Goal: Information Seeking & Learning: Learn about a topic

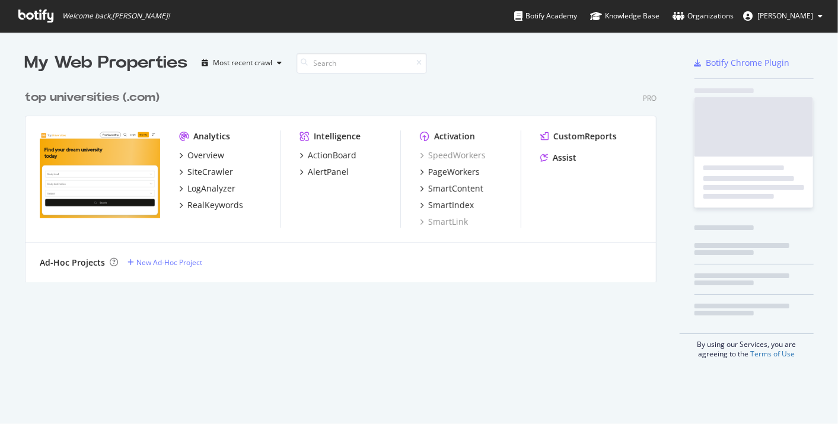
scroll to position [414, 818]
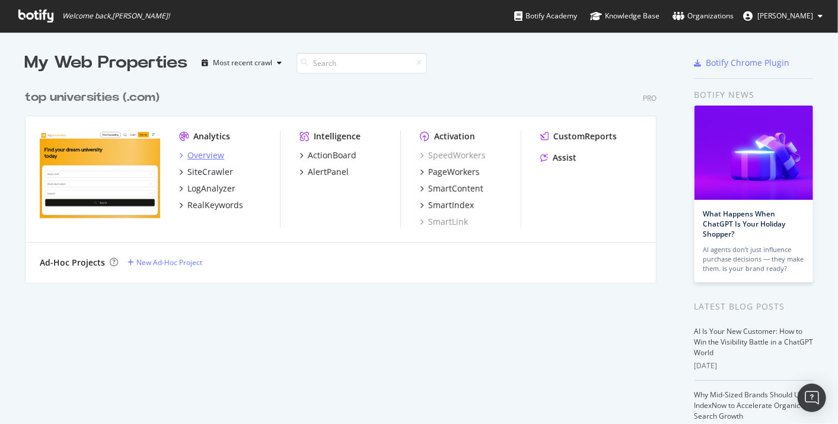
click at [195, 152] on div "Overview" at bounding box center [205, 155] width 37 height 12
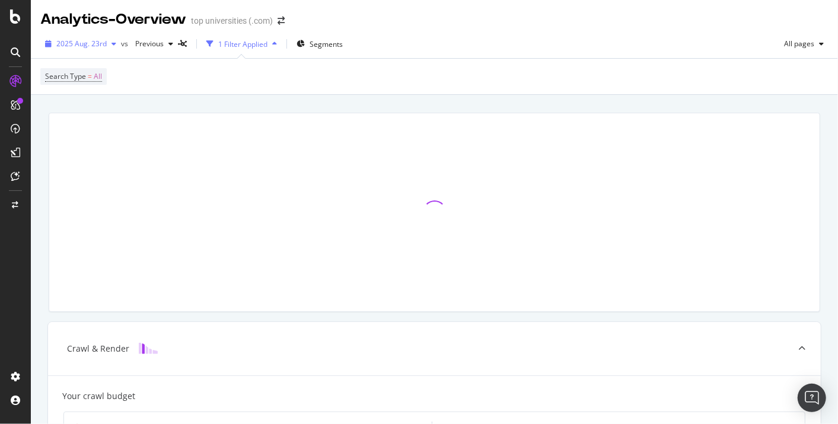
click at [104, 46] on span "2025 Aug. 23rd" at bounding box center [81, 44] width 50 height 10
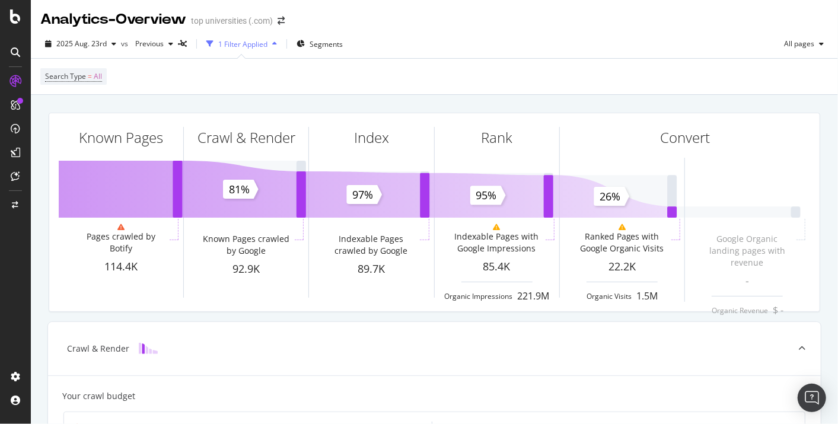
click at [246, 77] on div "Search Type = All" at bounding box center [434, 77] width 788 height 36
click at [100, 42] on span "2025 Aug. 23rd" at bounding box center [81, 44] width 50 height 10
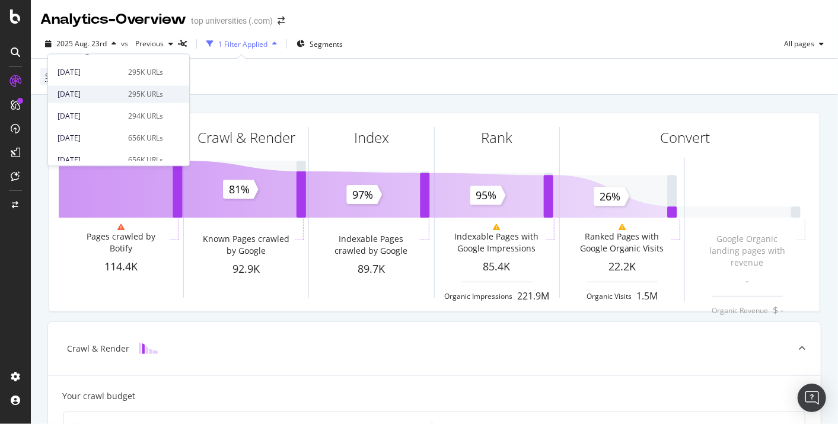
scroll to position [37, 0]
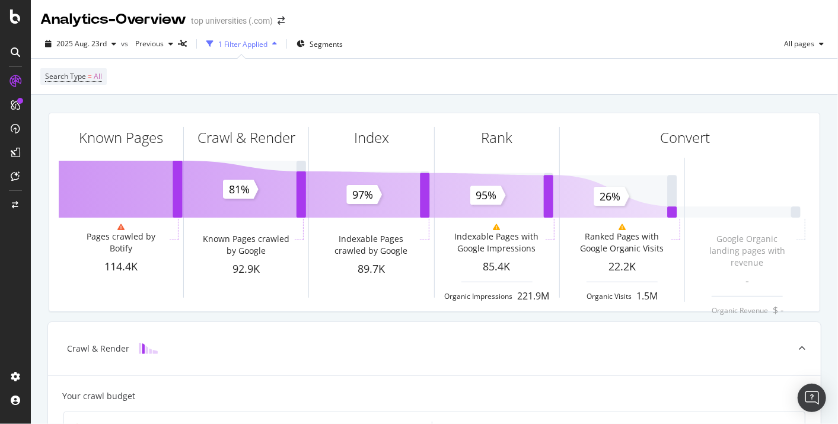
click at [394, 319] on div "Known Pages Pages crawled by Botify 114.4K Crawl & Render Known Pages crawled b…" at bounding box center [435, 212] width 786 height 218
